Goal: Navigation & Orientation: Find specific page/section

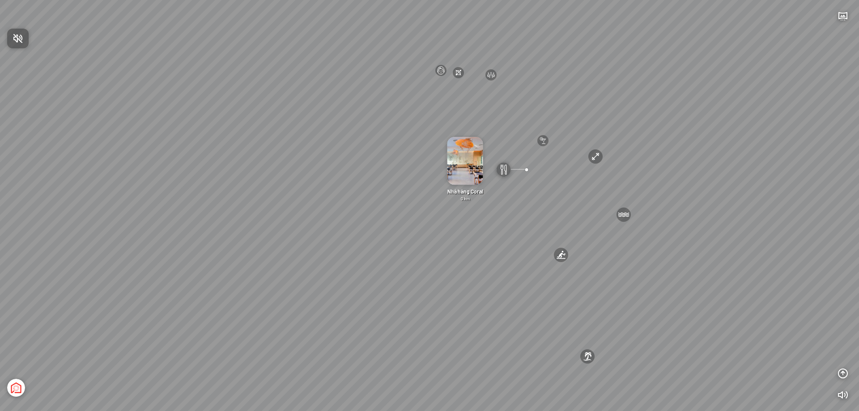
drag, startPoint x: 466, startPoint y: 184, endPoint x: 621, endPoint y: 334, distance: 216.0
click at [621, 334] on div at bounding box center [429, 205] width 859 height 411
drag, startPoint x: 339, startPoint y: 99, endPoint x: 261, endPoint y: 194, distance: 122.4
click at [261, 194] on div "[GEOGRAPHIC_DATA] 3.6 km KN Links [GEOGRAPHIC_DATA] 5.9 km Thể Thao Bãi Biển 0 …" at bounding box center [429, 205] width 859 height 411
drag, startPoint x: 523, startPoint y: 126, endPoint x: 479, endPoint y: 146, distance: 48.6
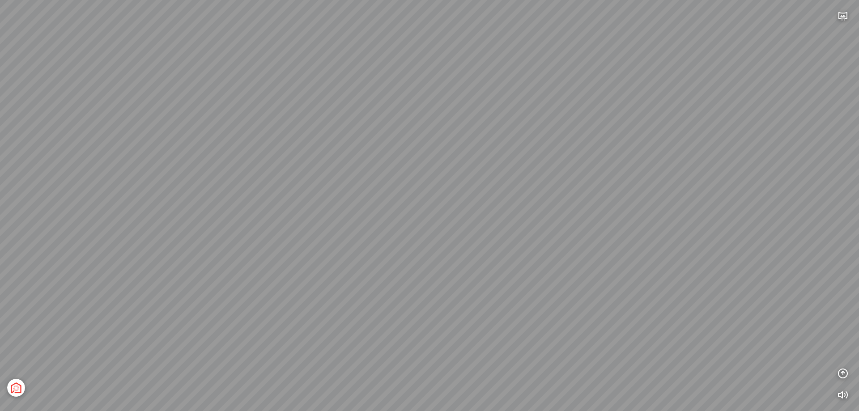
click at [479, 146] on div "[GEOGRAPHIC_DATA] 3.6 km KN Links [GEOGRAPHIC_DATA] 5.9 km Thể Thao Bãi Biển 0 …" at bounding box center [429, 205] width 859 height 411
drag, startPoint x: 383, startPoint y: 211, endPoint x: 370, endPoint y: 326, distance: 116.1
click at [370, 326] on div "[GEOGRAPHIC_DATA] 3.6 km KN Links [GEOGRAPHIC_DATA] 5.9 km Thể Thao Bãi Biển 0 …" at bounding box center [429, 205] width 859 height 411
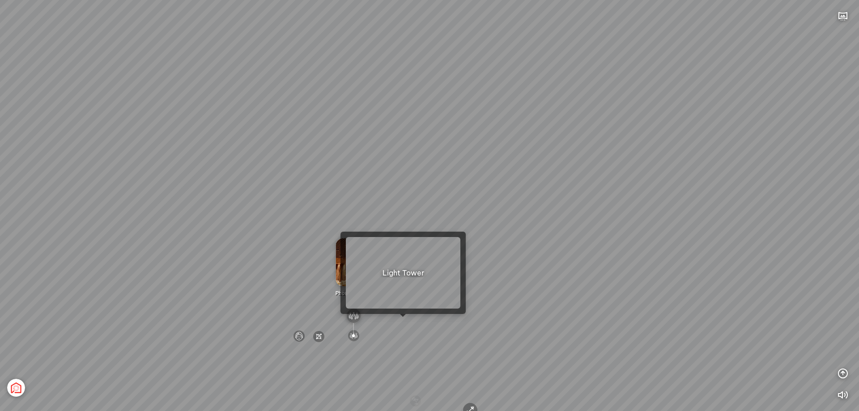
click at [402, 319] on div at bounding box center [403, 317] width 6 height 6
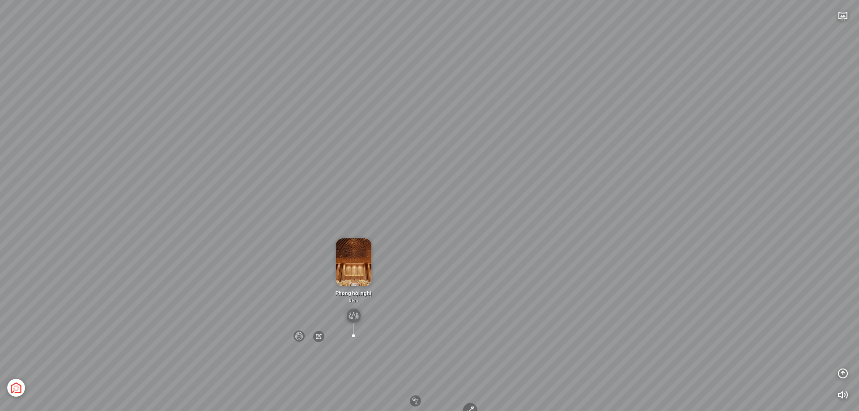
click at [400, 277] on div "[GEOGRAPHIC_DATA] 3.6 km KN Links [GEOGRAPHIC_DATA] 5.9 km Thể Thao Bãi Biển 0 …" at bounding box center [429, 205] width 859 height 411
click at [356, 269] on img at bounding box center [353, 262] width 36 height 48
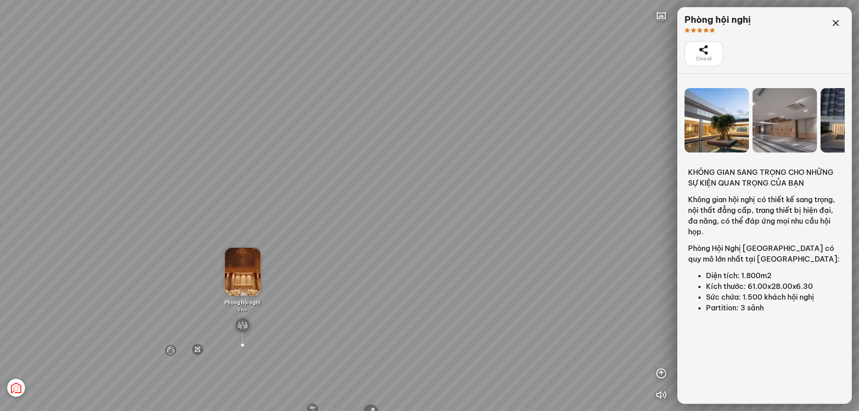
click at [399, 332] on div "[GEOGRAPHIC_DATA] 3.6 km KN Links [GEOGRAPHIC_DATA] 5.9 km Thể Thao Bãi Biển 0 …" at bounding box center [429, 205] width 859 height 411
click at [414, 296] on div "[GEOGRAPHIC_DATA] 3.6 km KN Links [GEOGRAPHIC_DATA] 5.9 km Thể Thao Bãi Biển 0 …" at bounding box center [429, 205] width 859 height 411
drag, startPoint x: 414, startPoint y: 296, endPoint x: 417, endPoint y: 302, distance: 7.2
click at [416, 300] on div "[GEOGRAPHIC_DATA] 3.6 km KN Links [GEOGRAPHIC_DATA] 5.9 km Thể Thao Bãi Biển 0 …" at bounding box center [429, 205] width 859 height 411
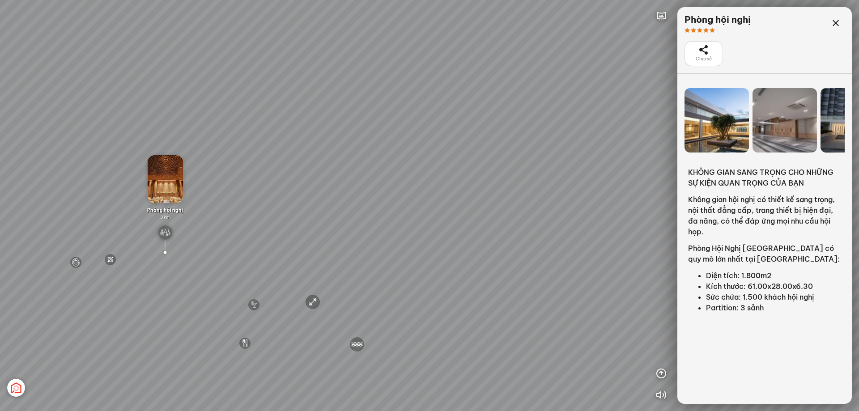
drag, startPoint x: 414, startPoint y: 332, endPoint x: 336, endPoint y: 225, distance: 132.9
click at [340, 223] on div "[GEOGRAPHIC_DATA] 3.6 km KN Links [GEOGRAPHIC_DATA] 5.9 km Thể Thao Bãi Biển 0 …" at bounding box center [429, 205] width 859 height 411
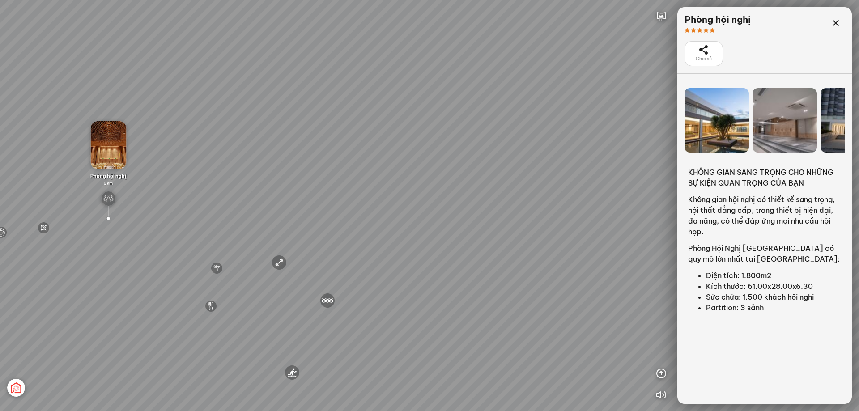
drag, startPoint x: 341, startPoint y: 303, endPoint x: 320, endPoint y: 259, distance: 48.8
click at [310, 270] on div "[GEOGRAPHIC_DATA] 3.6 km KN Links [GEOGRAPHIC_DATA] 5.9 km Thể Thao Bãi Biển 0 …" at bounding box center [429, 205] width 859 height 411
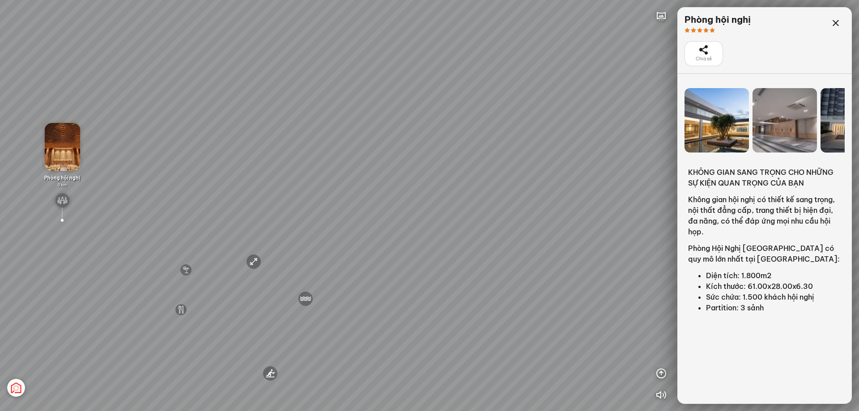
click at [339, 217] on div "[GEOGRAPHIC_DATA] 3.6 km KN Links [GEOGRAPHIC_DATA] 5.9 km Thể Thao Bãi Biển 0 …" at bounding box center [429, 205] width 859 height 411
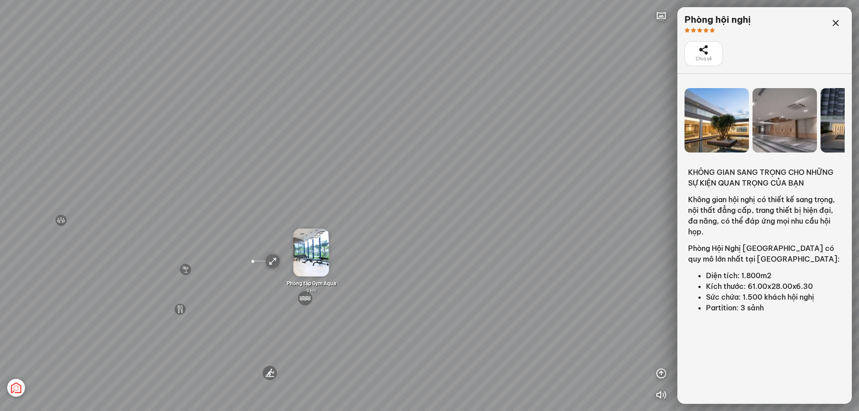
click at [378, 231] on div "[GEOGRAPHIC_DATA] 3.6 km KN Links [GEOGRAPHIC_DATA] 5.9 km Thể Thao Bãi Biển 0 …" at bounding box center [429, 205] width 859 height 411
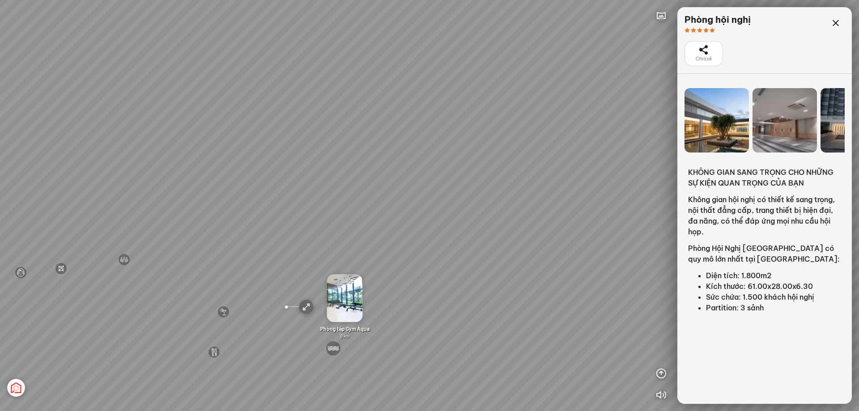
drag, startPoint x: 381, startPoint y: 233, endPoint x: 426, endPoint y: 305, distance: 85.8
click at [426, 309] on div "[GEOGRAPHIC_DATA] 3.6 km KN Links [GEOGRAPHIC_DATA] 5.9 km Thể Thao Bãi Biển 0 …" at bounding box center [429, 205] width 859 height 411
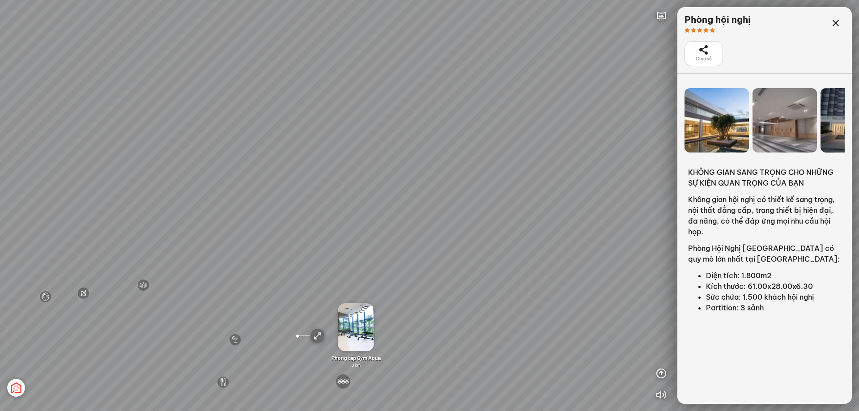
click at [426, 301] on div "[GEOGRAPHIC_DATA] 3.6 km KN Links [GEOGRAPHIC_DATA] 5.9 km Thể Thao Bãi Biển 0 …" at bounding box center [429, 205] width 859 height 411
